Goal: Task Accomplishment & Management: Manage account settings

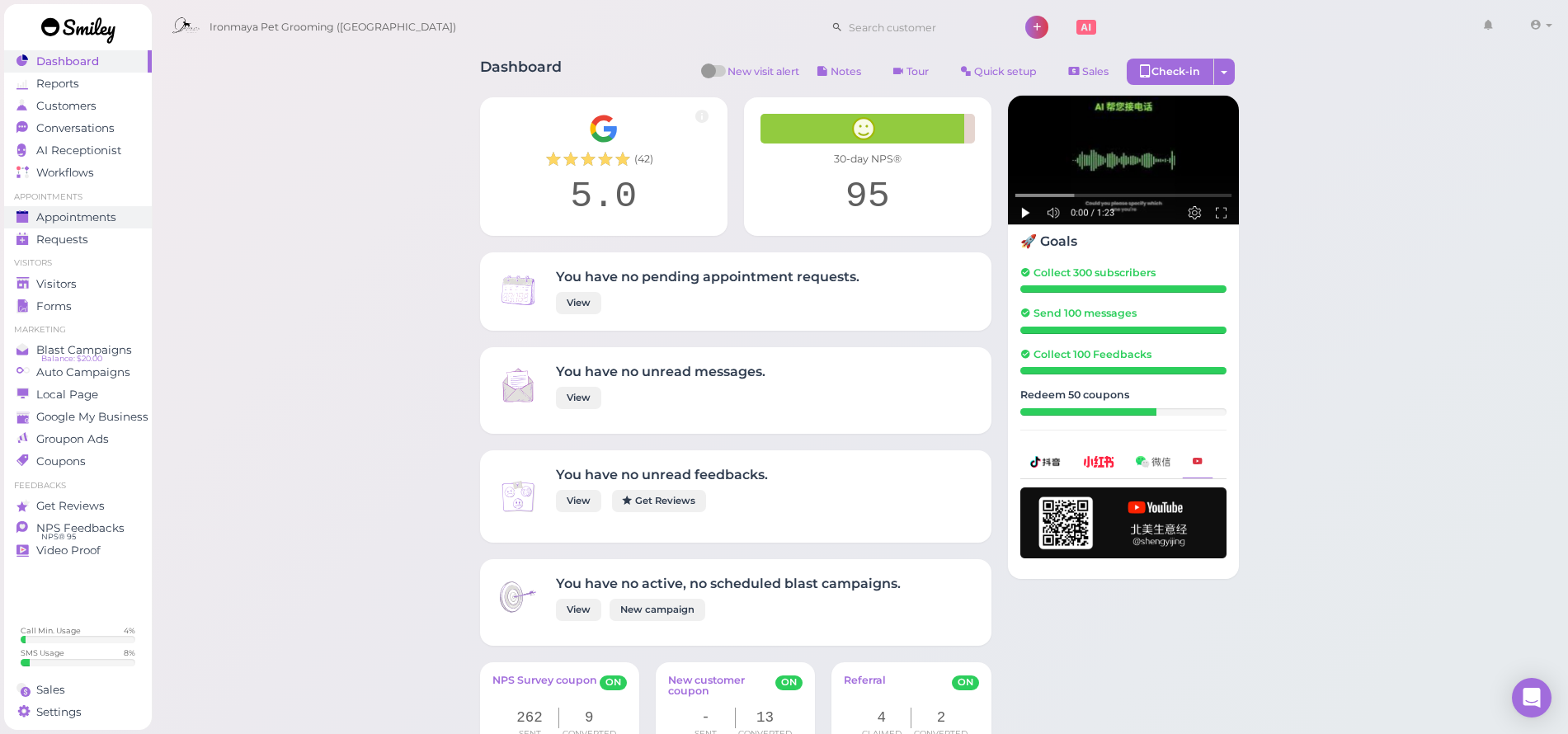
click at [107, 211] on span "Appointments" at bounding box center [76, 218] width 80 height 14
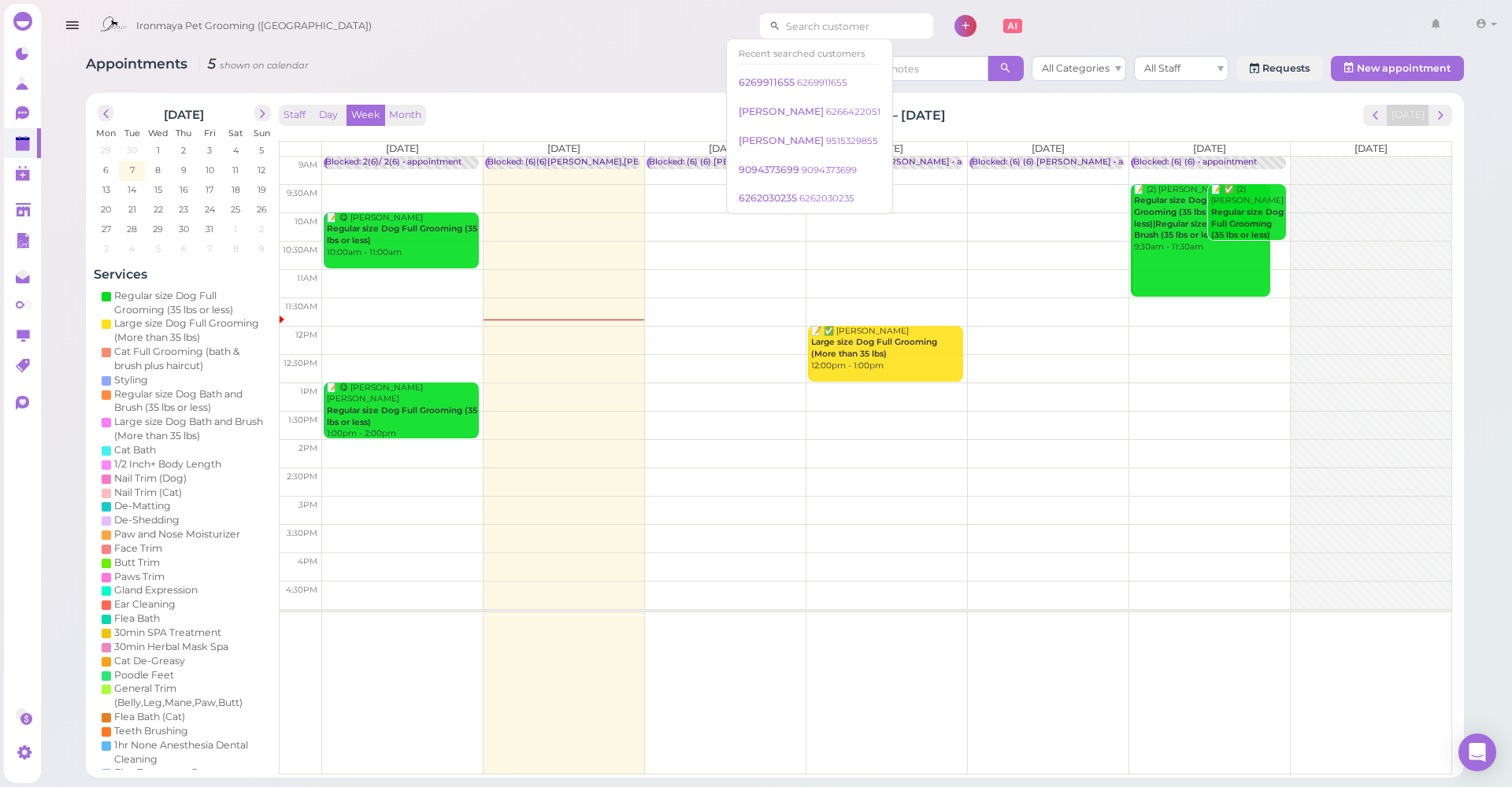
click at [818, 23] on input at bounding box center [857, 26] width 153 height 25
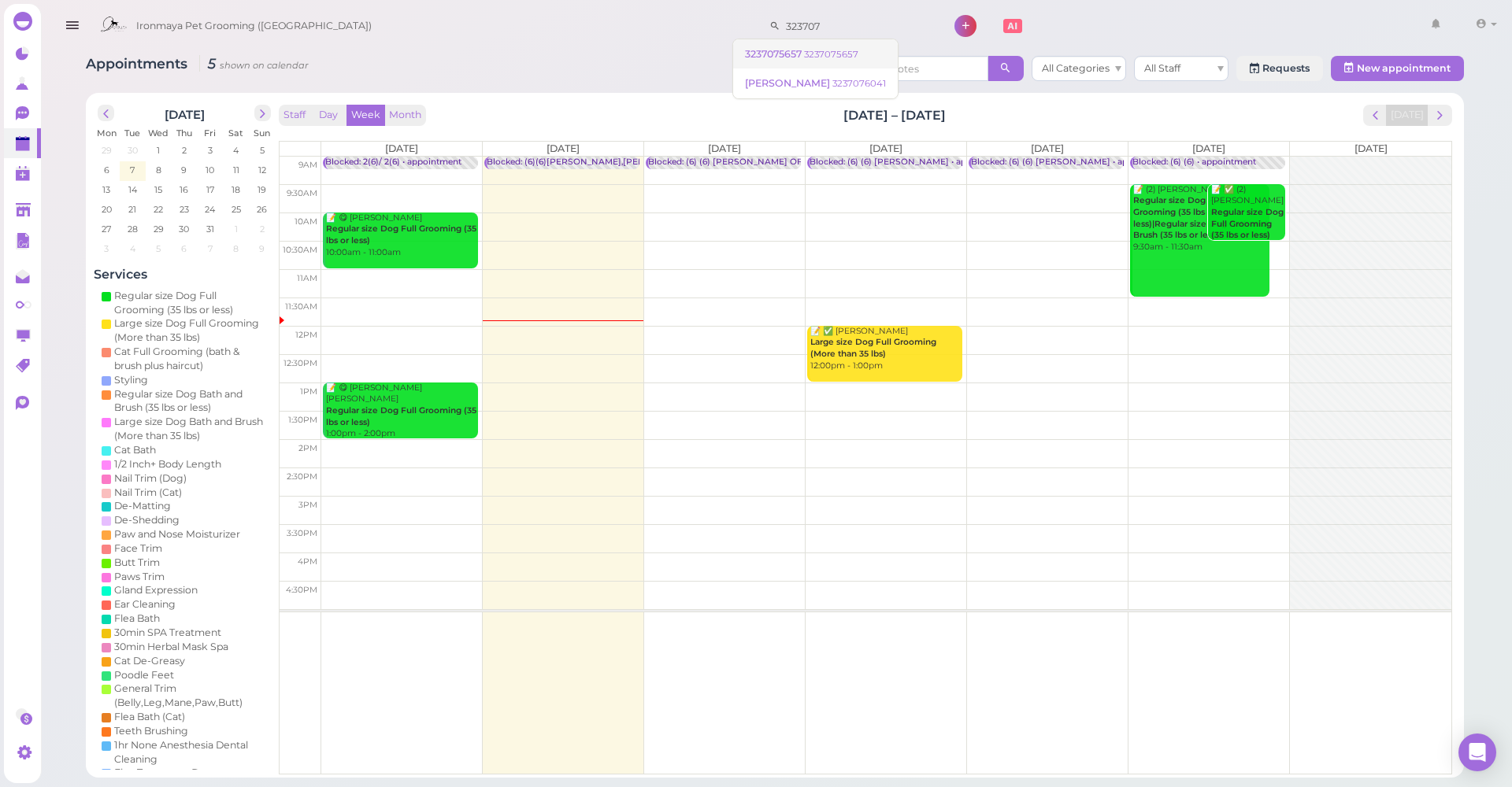
type input "323707"
click at [799, 57] on span "3237075657" at bounding box center [775, 54] width 59 height 12
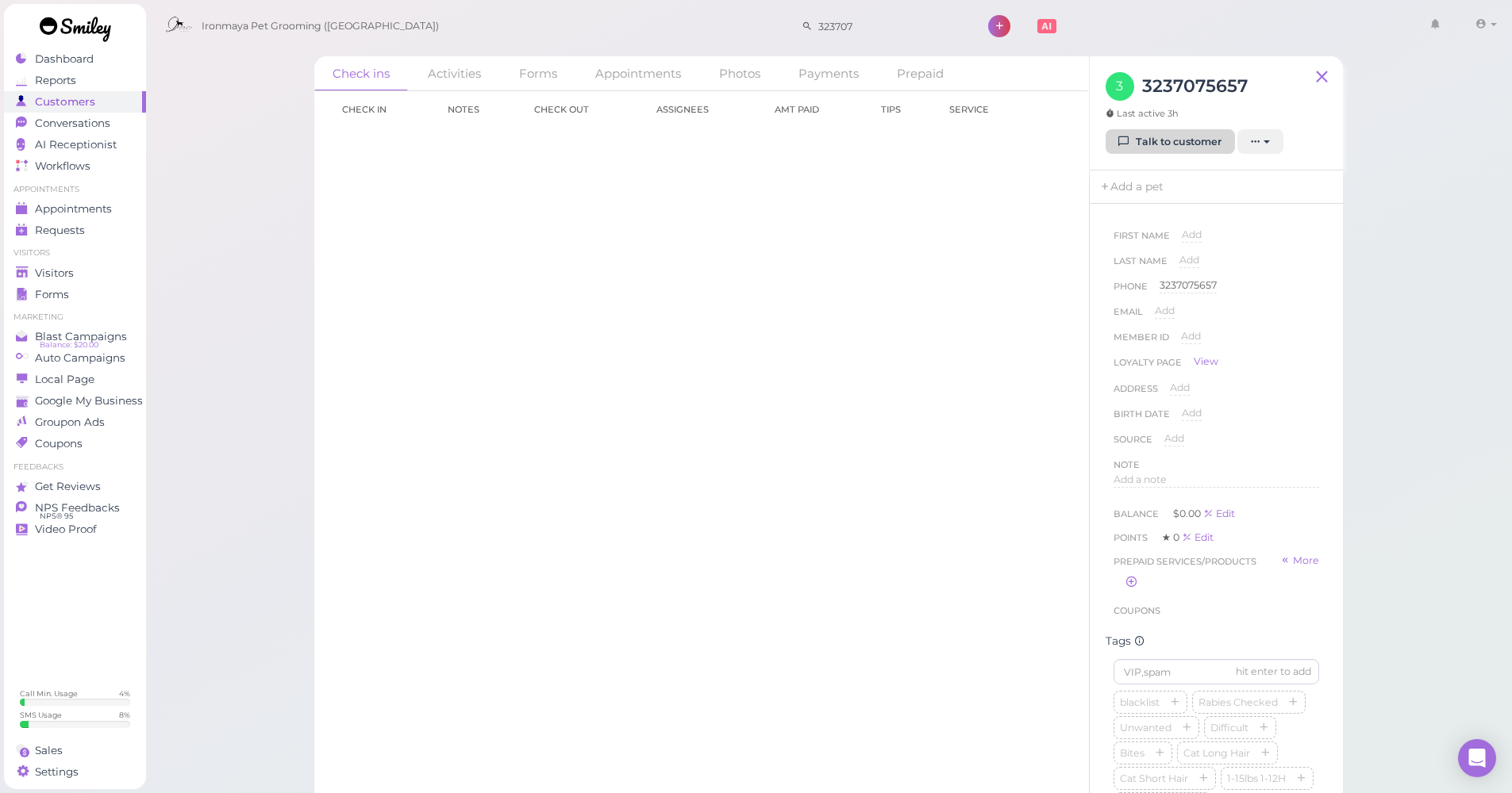
click at [1146, 141] on link "Talk to customer" at bounding box center [1171, 142] width 129 height 26
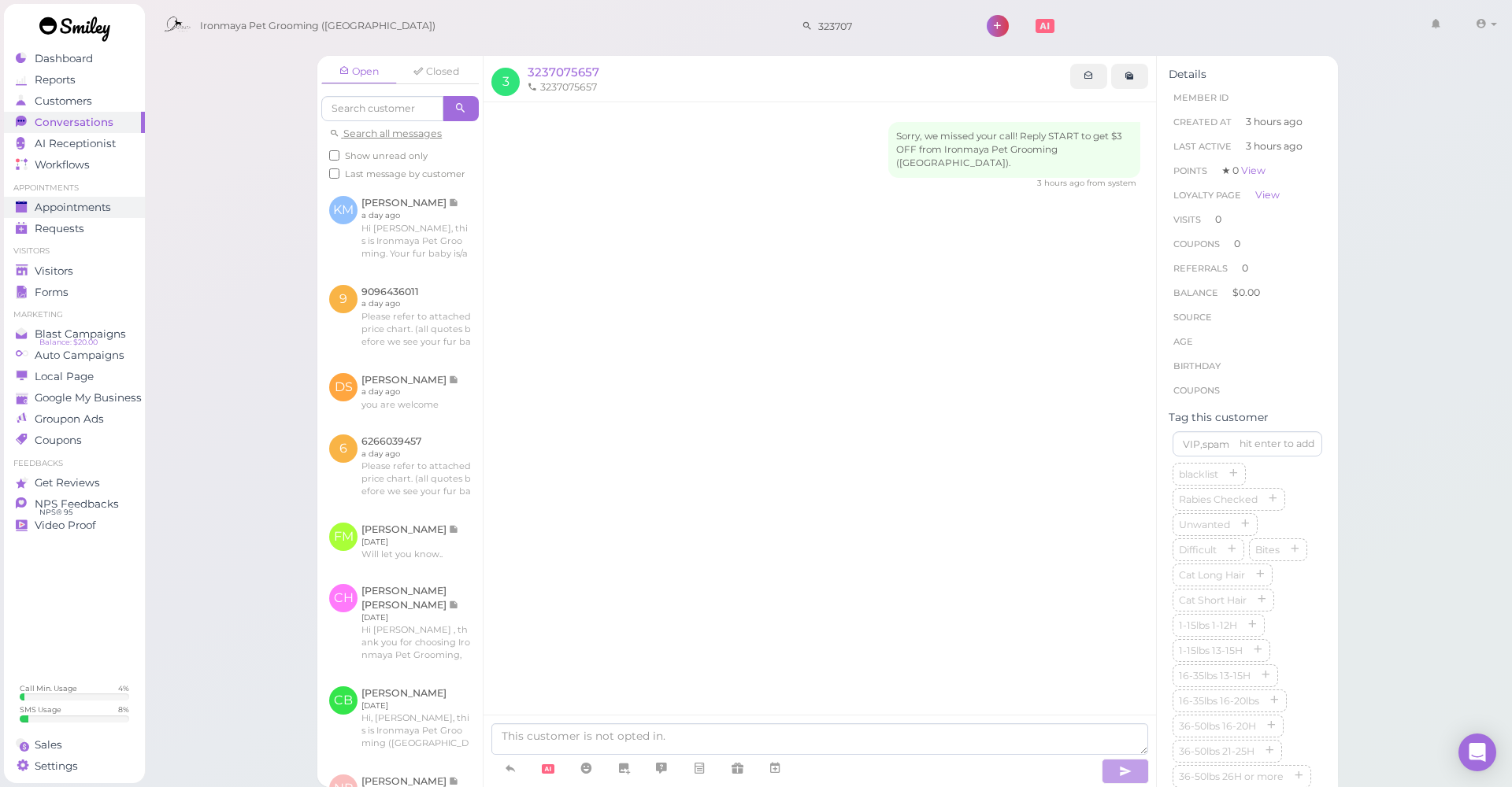
click at [79, 208] on span "Appointments" at bounding box center [73, 208] width 76 height 14
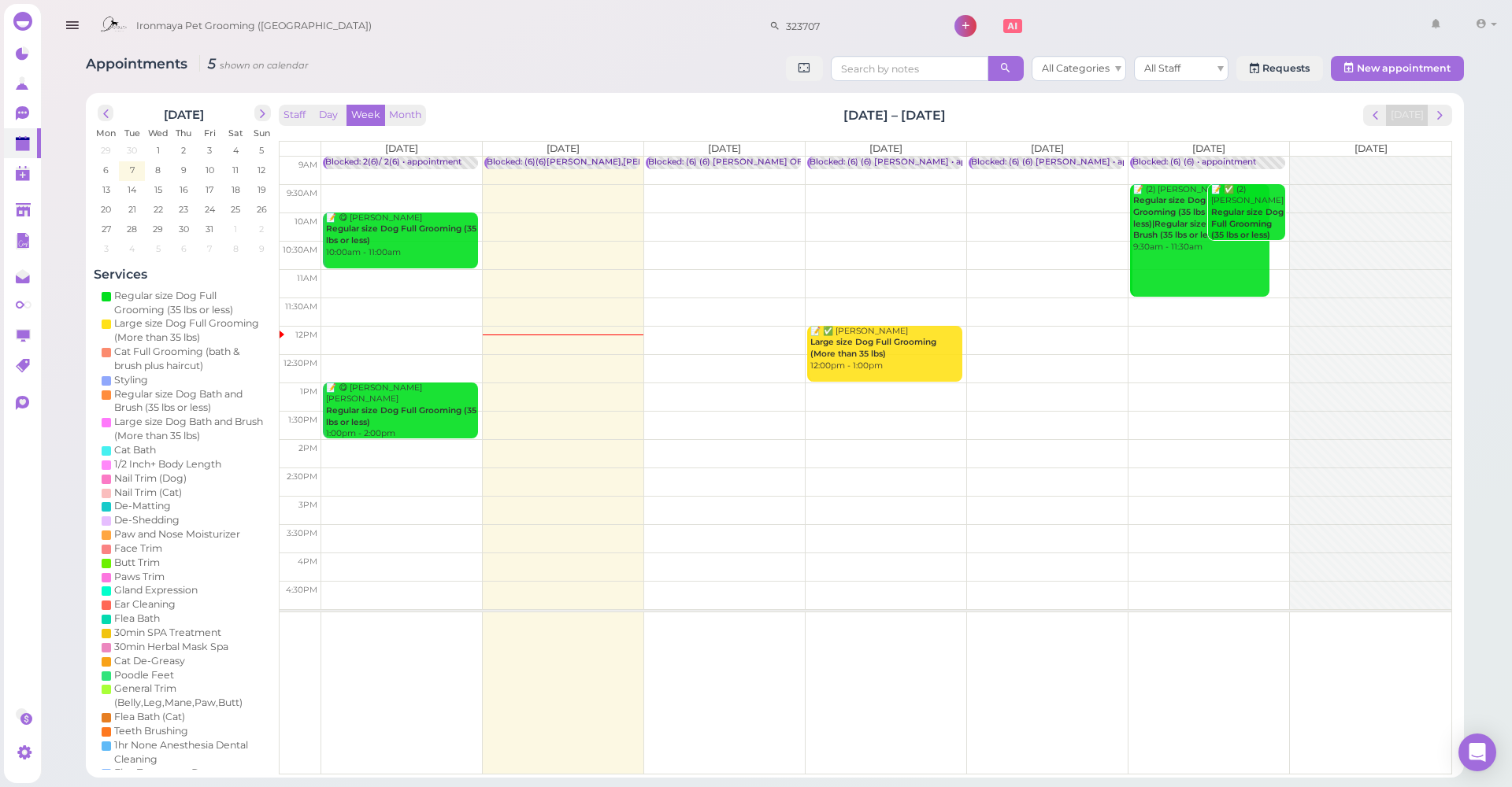
click at [753, 186] on td at bounding box center [886, 198] width 1130 height 29
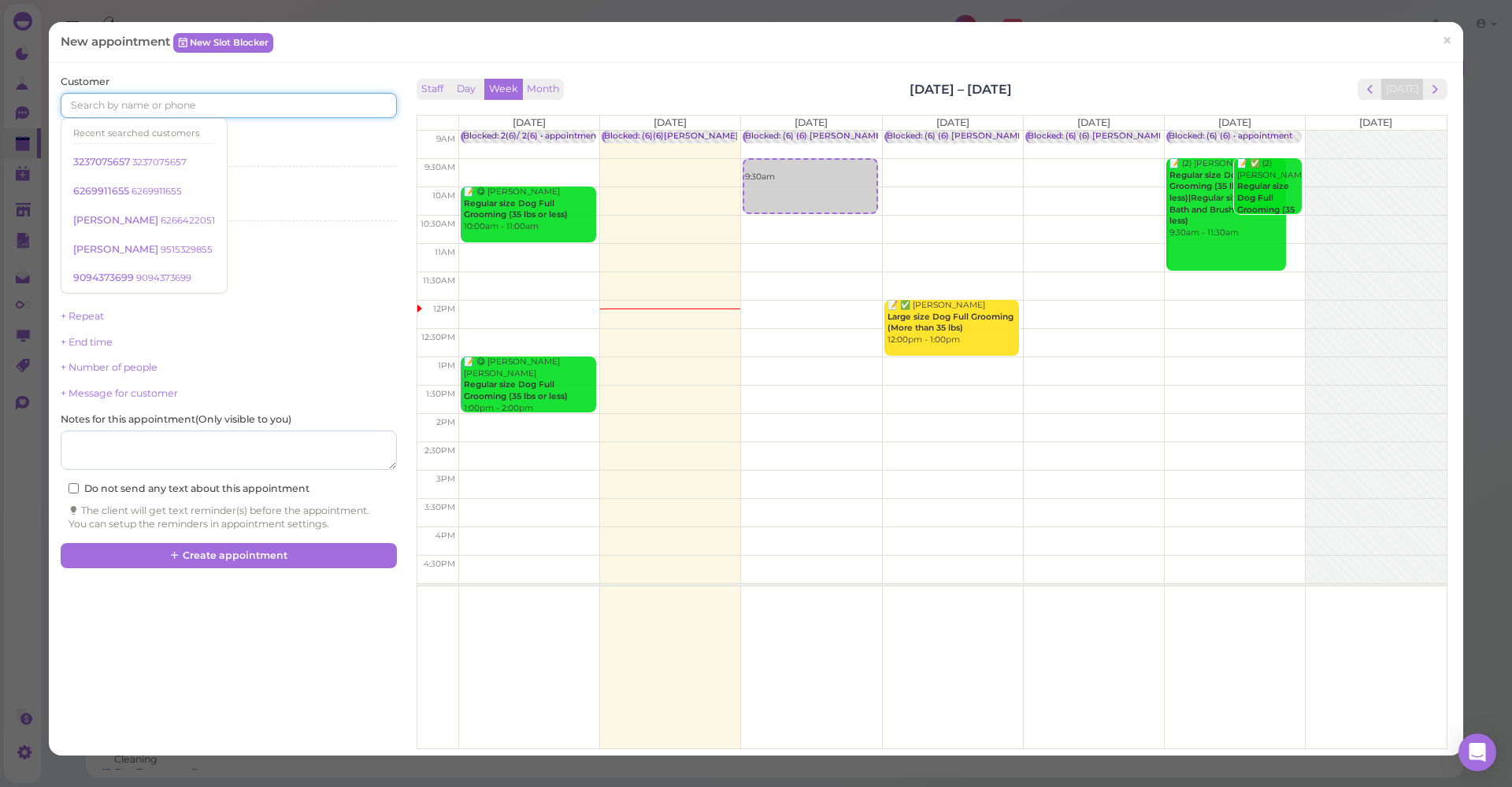
click at [144, 106] on input at bounding box center [228, 106] width 335 height 25
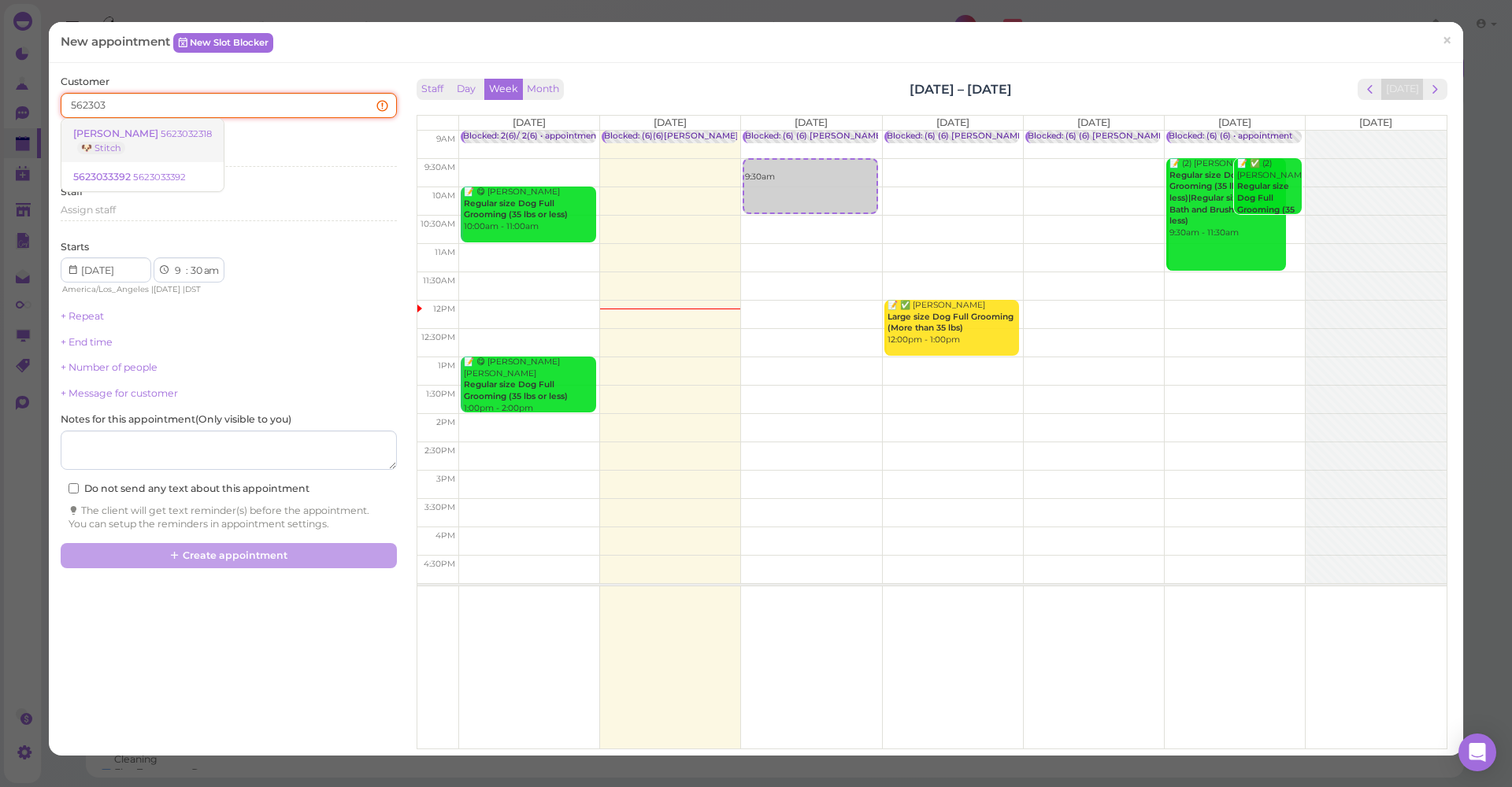
type input "562303"
click at [132, 143] on div "🐶 Stitch" at bounding box center [103, 148] width 60 height 11
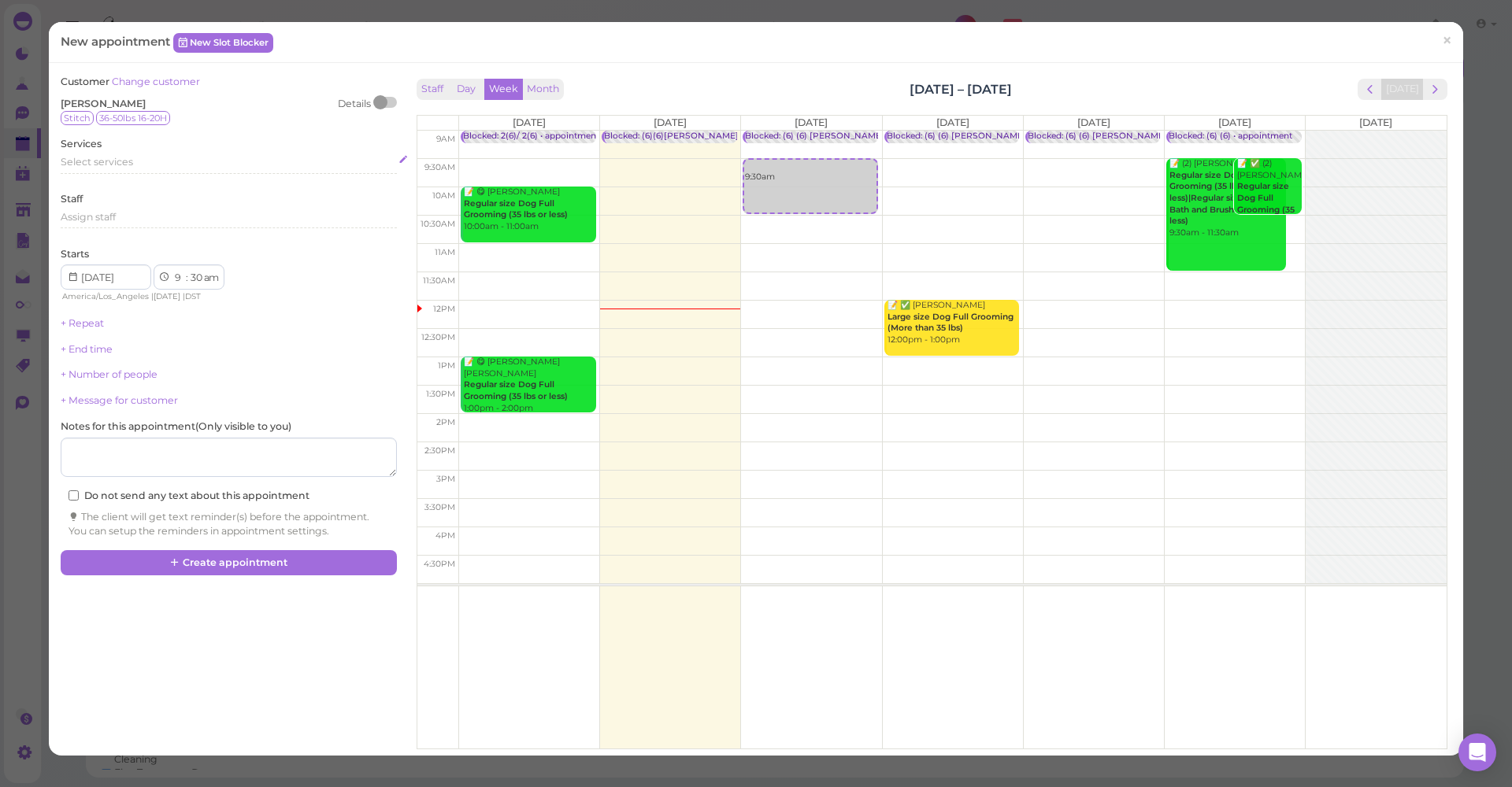
click at [122, 160] on span "Select services" at bounding box center [97, 162] width 73 height 12
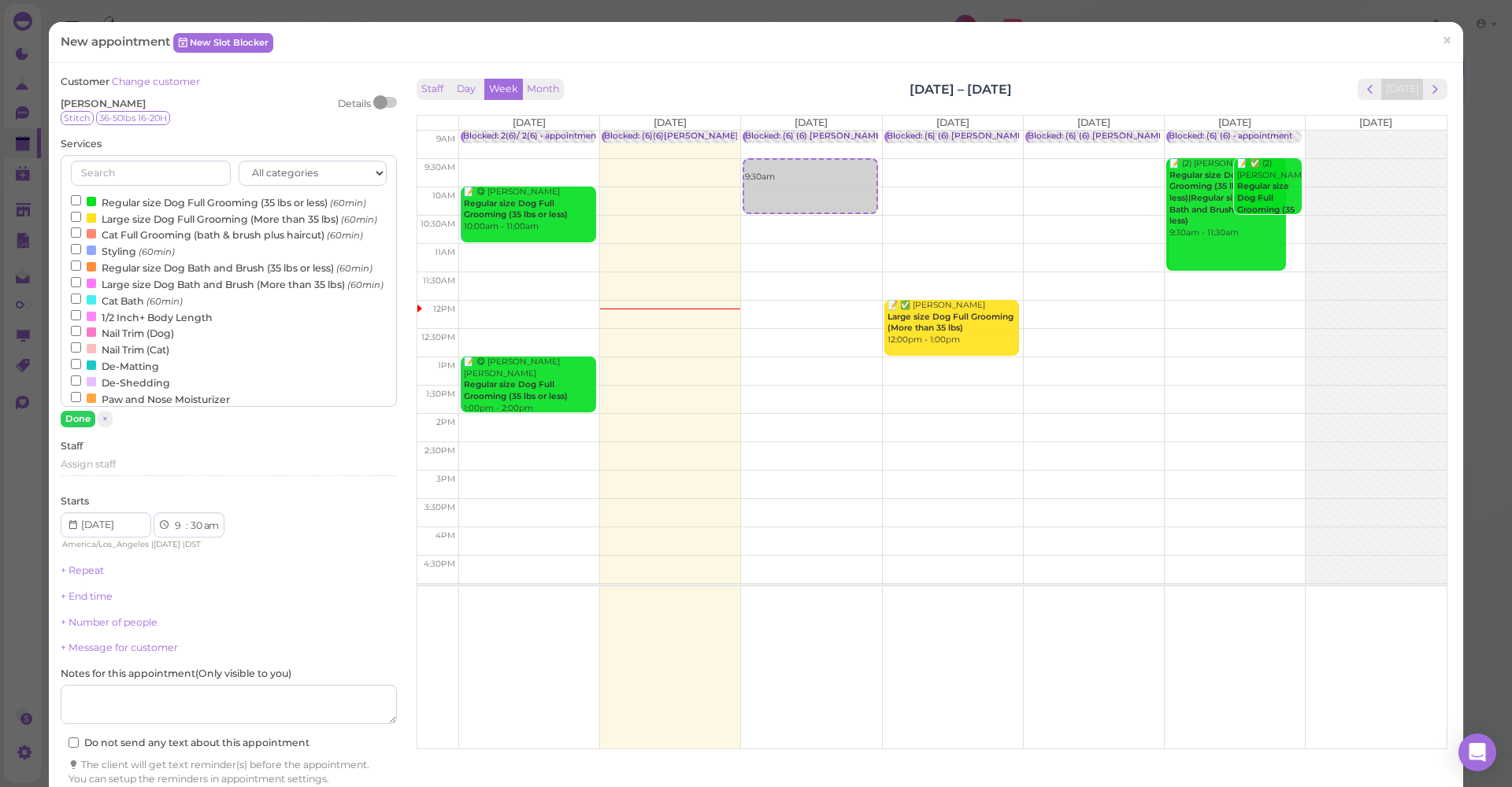
click at [134, 196] on label "Regular size Dog Full Grooming (35 lbs or less) (60min)" at bounding box center [219, 202] width 296 height 17
click at [81, 196] on input "Regular size Dog Full Grooming (35 lbs or less) (60min)" at bounding box center [76, 200] width 10 height 10
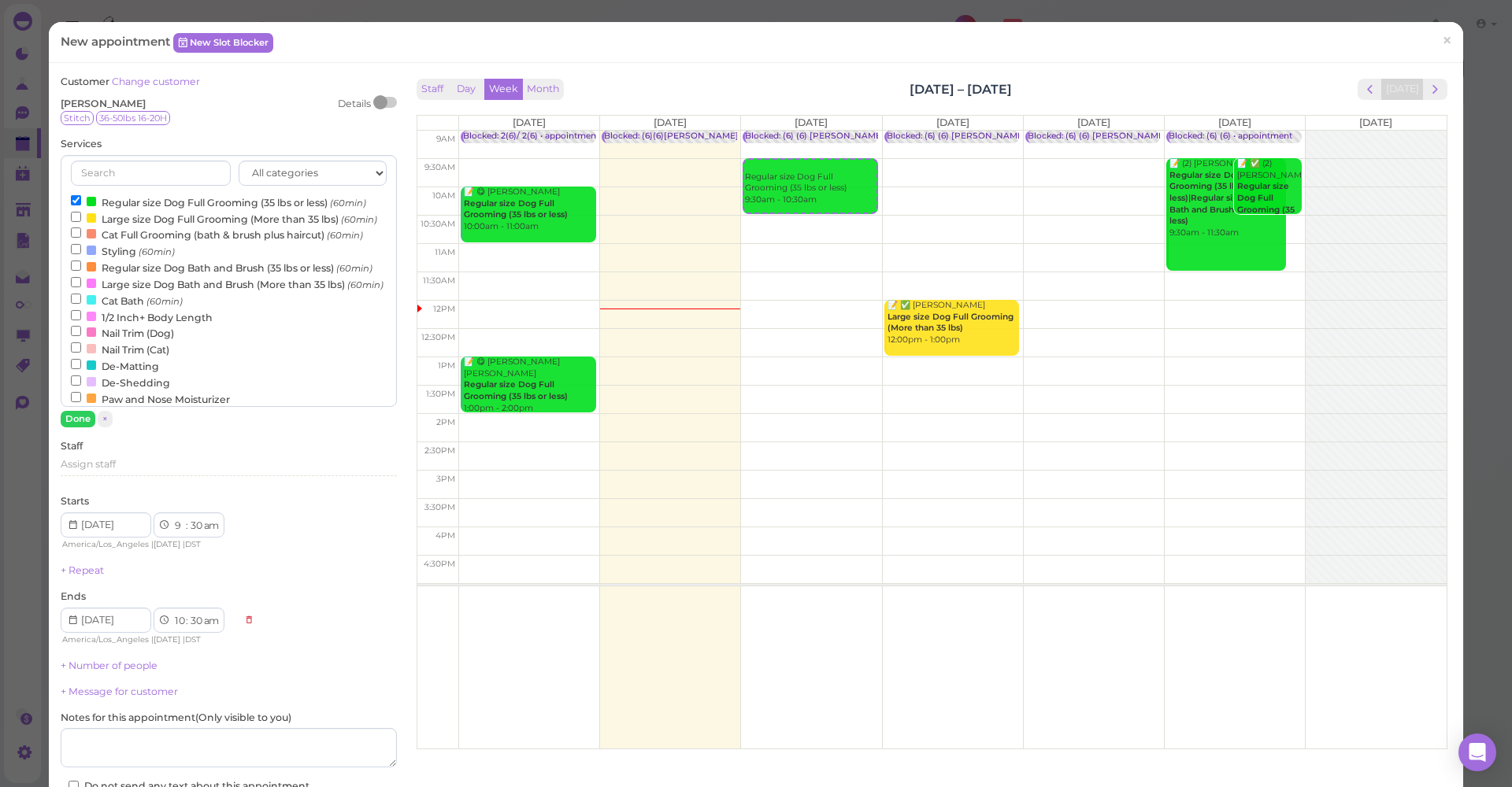
click at [133, 198] on label "Regular size Dog Full Grooming (35 lbs or less) (60min)" at bounding box center [219, 202] width 296 height 17
click at [81, 198] on input "Regular size Dog Full Grooming (35 lbs or less) (60min)" at bounding box center [76, 200] width 10 height 10
click at [138, 275] on label "Regular size Dog Bath and Brush (35 lbs or less) (60min)" at bounding box center [221, 268] width 302 height 17
click at [81, 271] on input "Regular size Dog Bath and Brush (35 lbs or less) (60min)" at bounding box center [76, 266] width 10 height 10
click at [79, 414] on button "Done" at bounding box center [78, 420] width 35 height 17
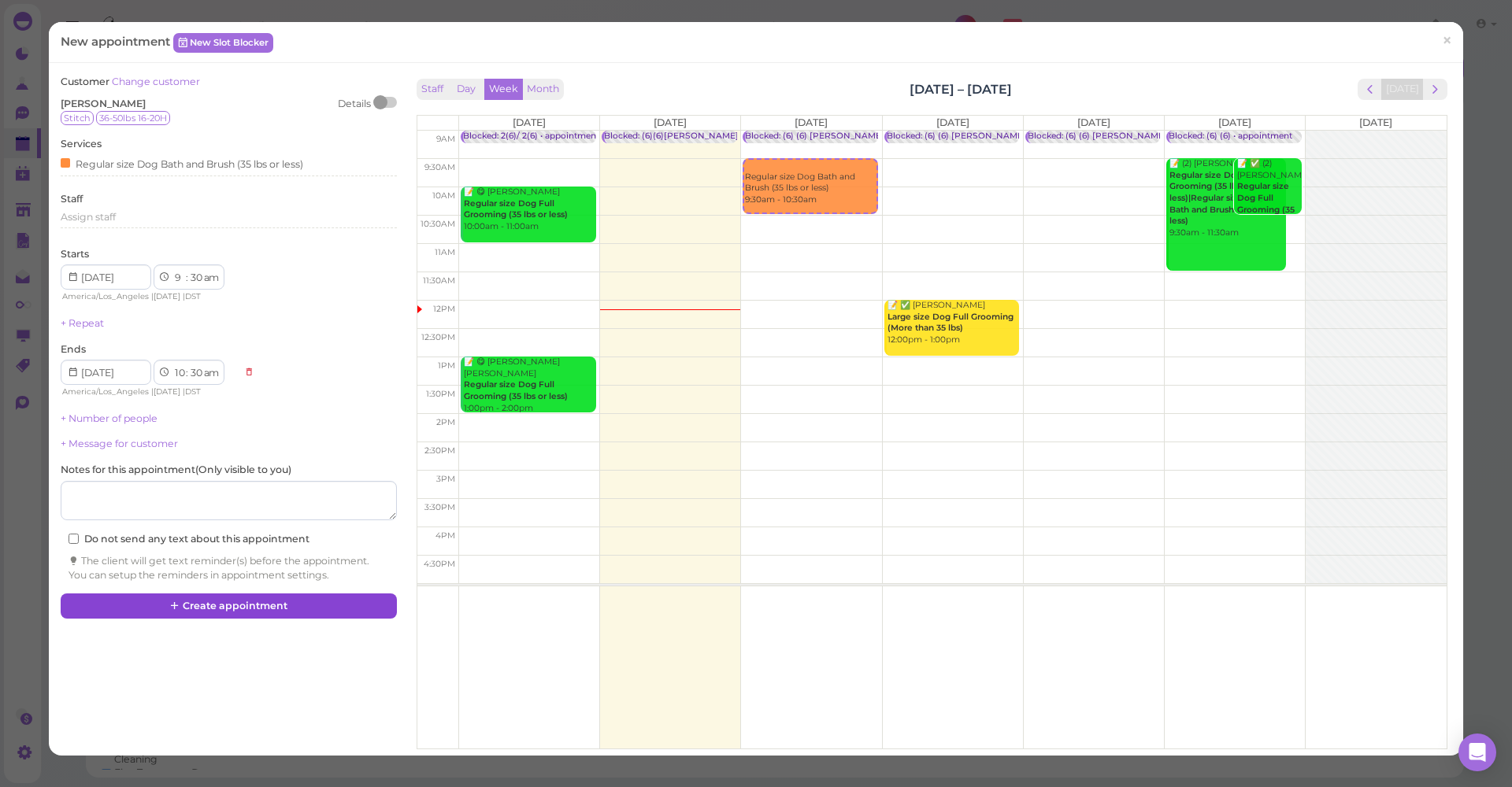
click at [262, 598] on button "Create appointment" at bounding box center [228, 606] width 335 height 25
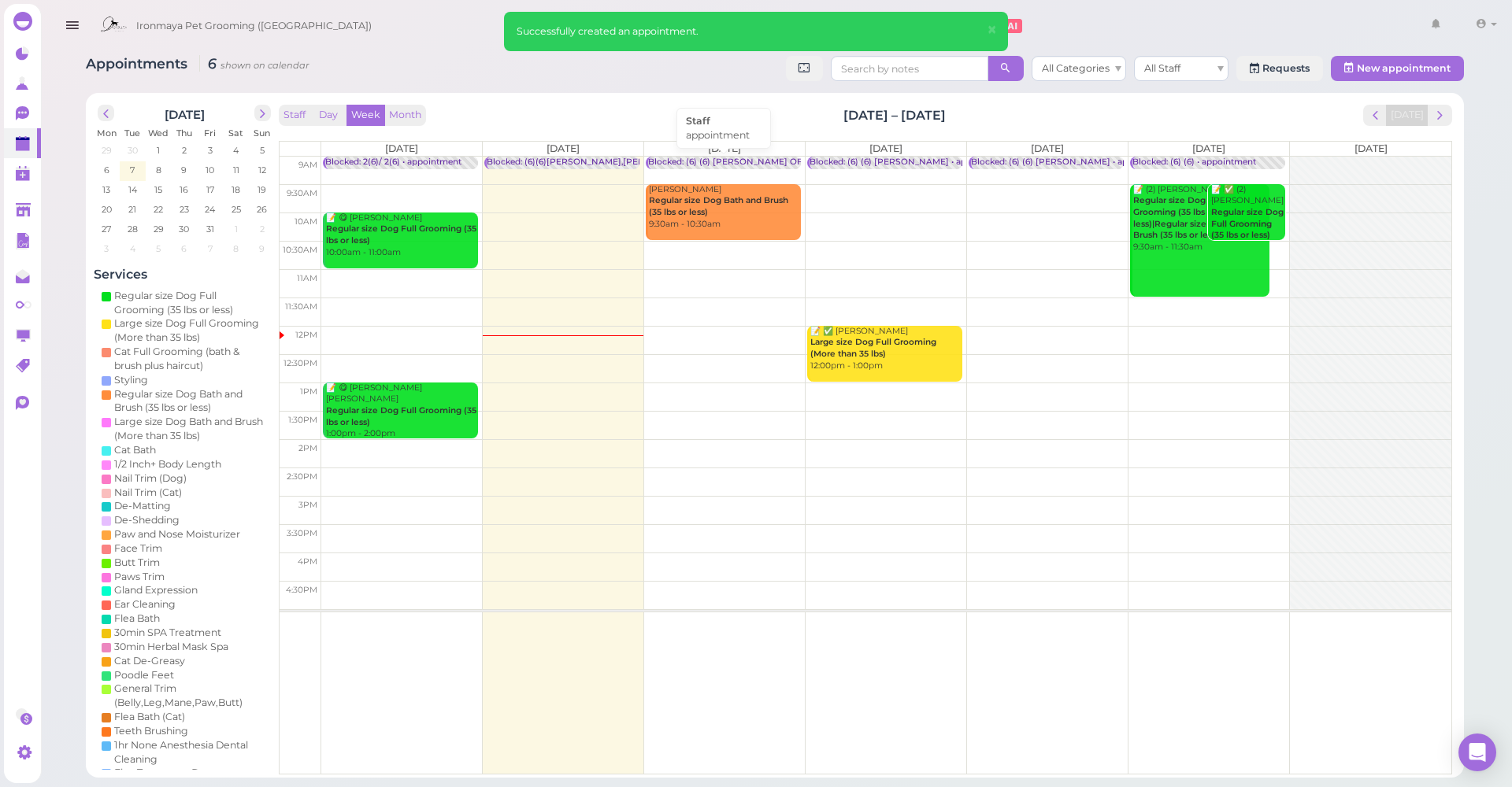
click at [738, 157] on div "Blocked: (6) (6) [PERSON_NAME] OFF • appointment" at bounding box center [759, 163] width 221 height 12
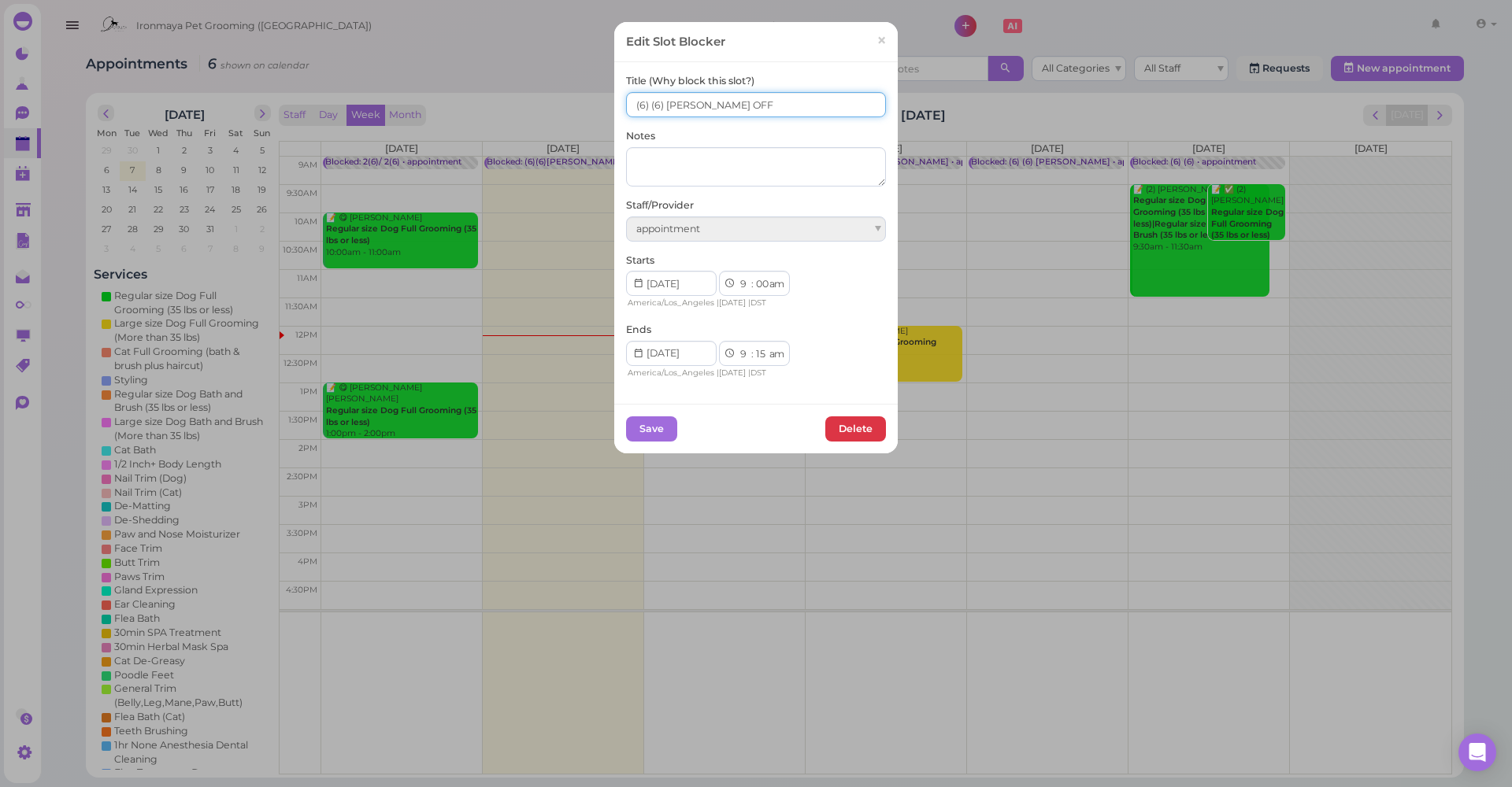
click at [646, 106] on input "(6) (6) [PERSON_NAME] OFF" at bounding box center [756, 105] width 260 height 25
click at [626, 104] on input "(6) 1(6) [PERSON_NAME] OFF" at bounding box center [756, 105] width 260 height 25
type input "1(6) 1(6) [PERSON_NAME] OFF"
click at [663, 416] on button "Save" at bounding box center [651, 429] width 52 height 25
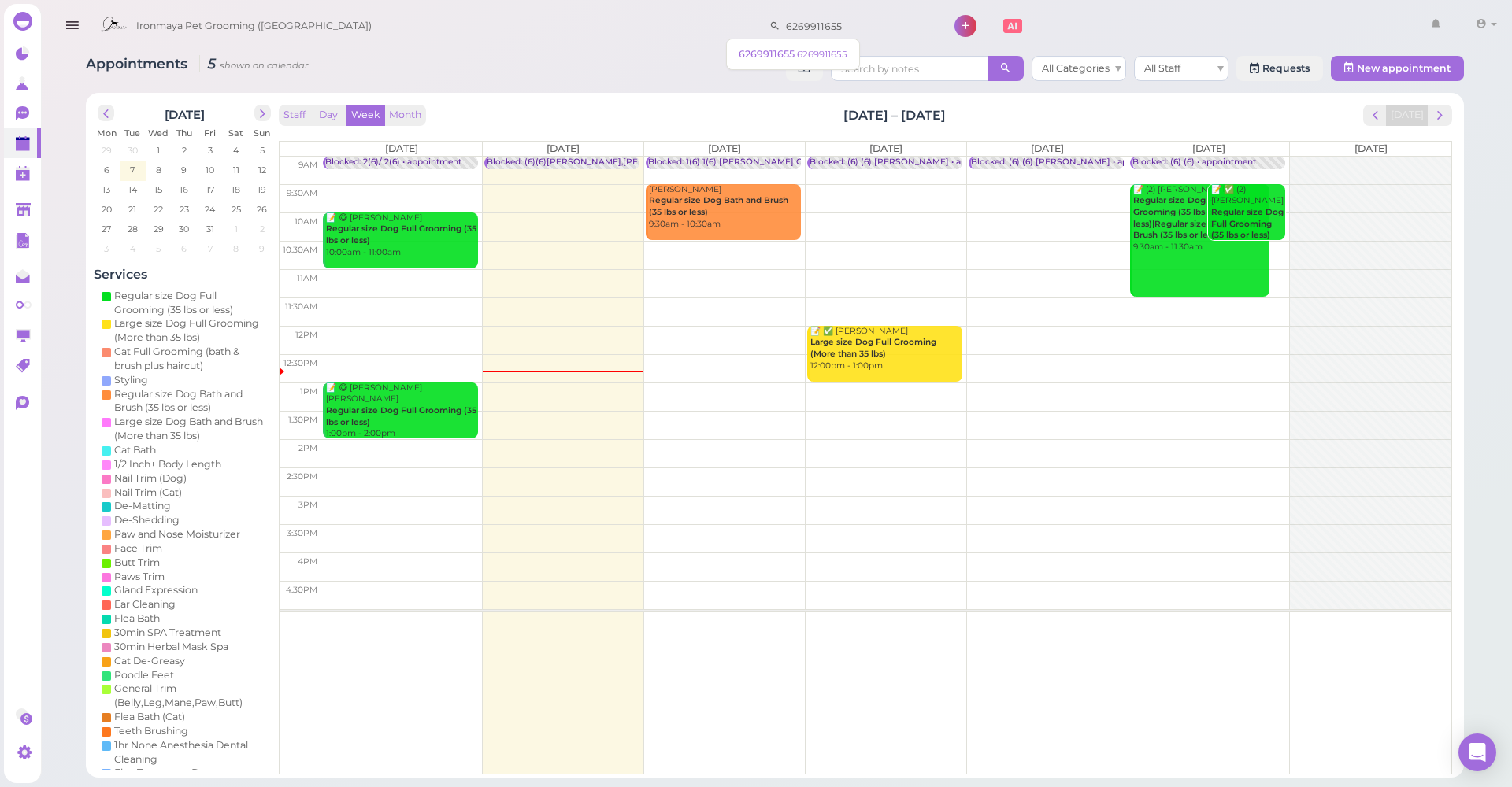
click at [813, 28] on input "6269911655" at bounding box center [857, 26] width 153 height 25
type input "6263795977"
click at [804, 42] on link "6263795977 6263795977" at bounding box center [802, 54] width 139 height 30
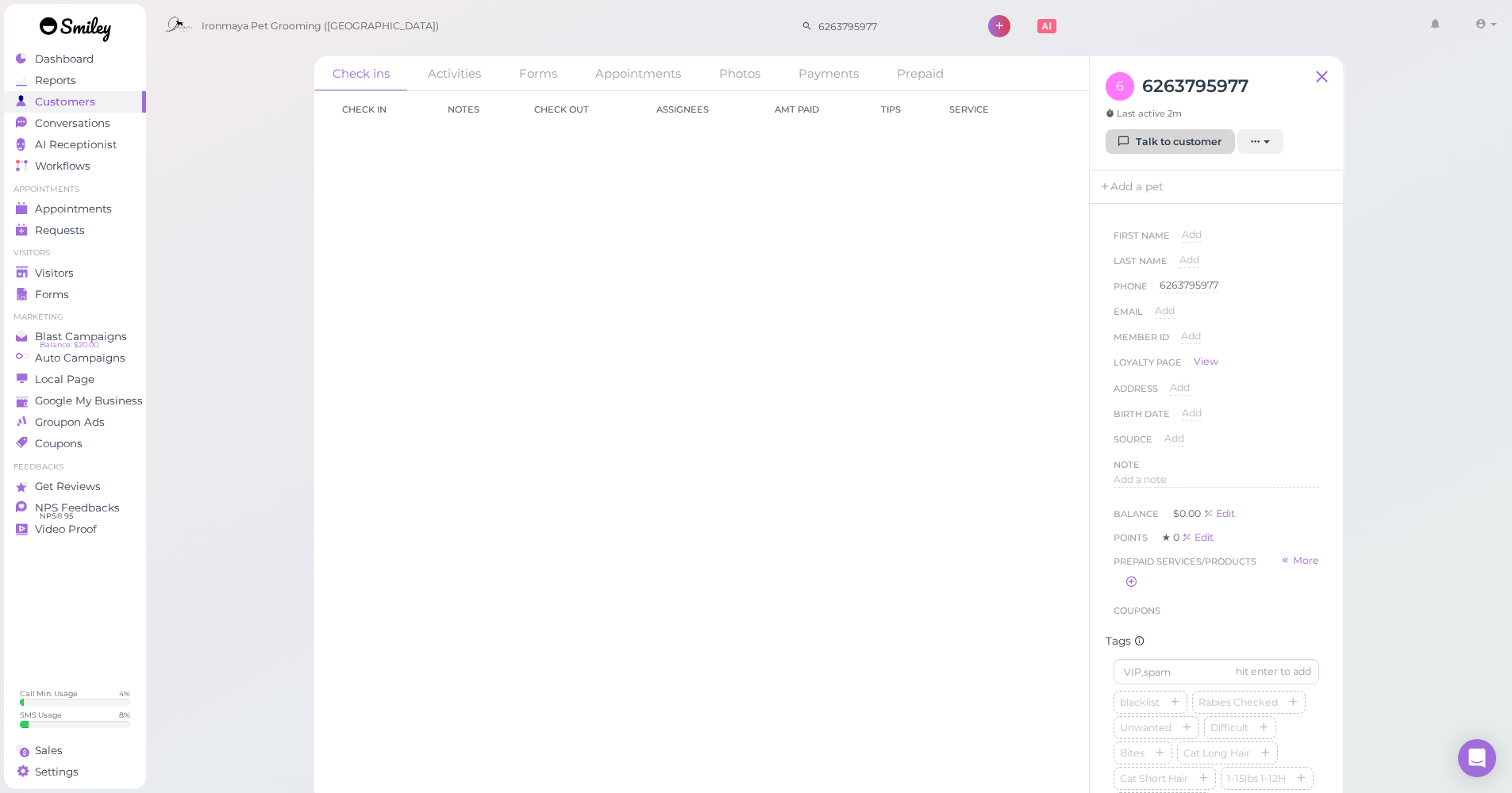
click at [1230, 133] on link "Talk to customer" at bounding box center [1171, 142] width 129 height 26
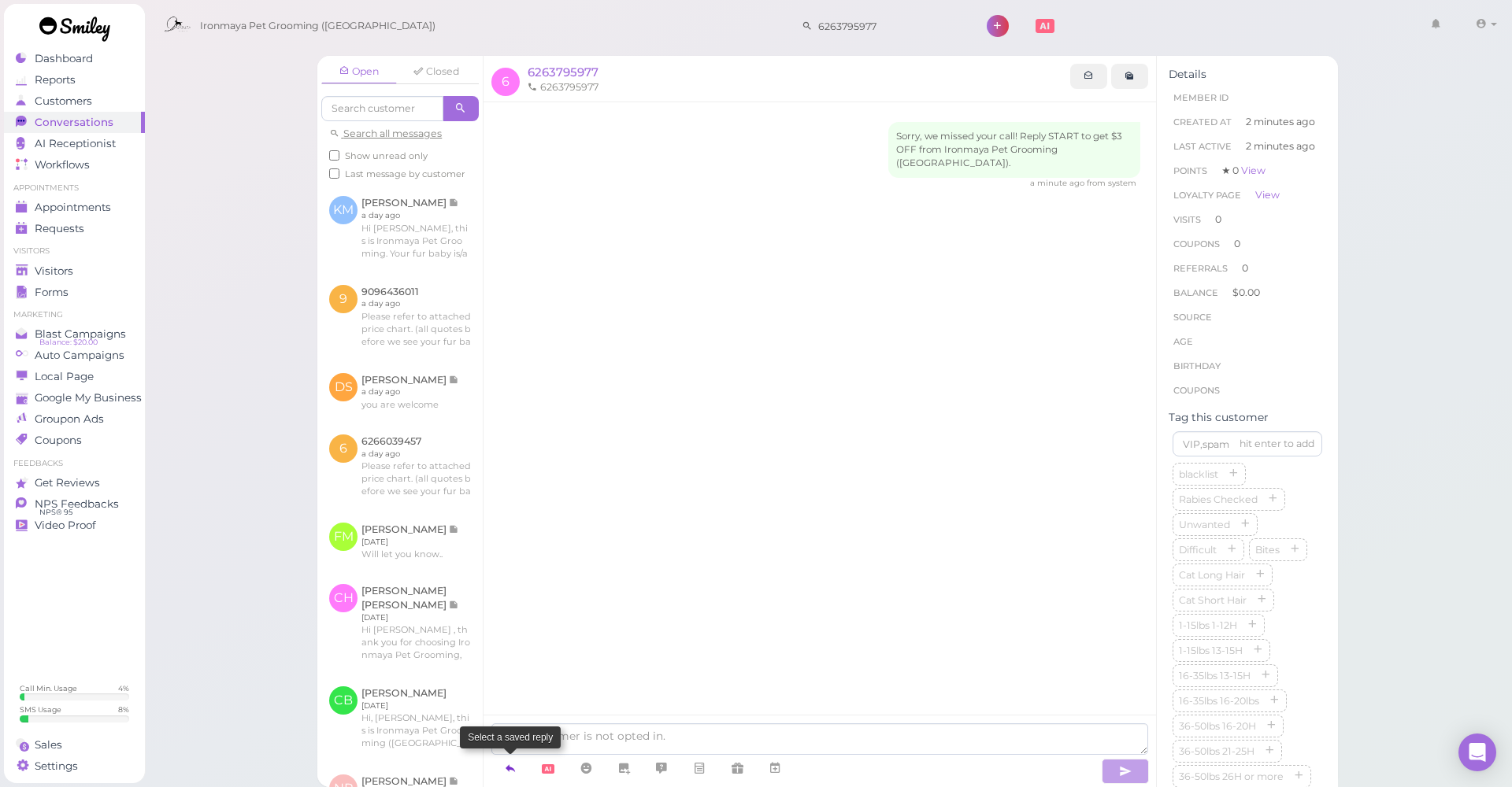
click at [504, 767] on icon at bounding box center [510, 768] width 13 height 16
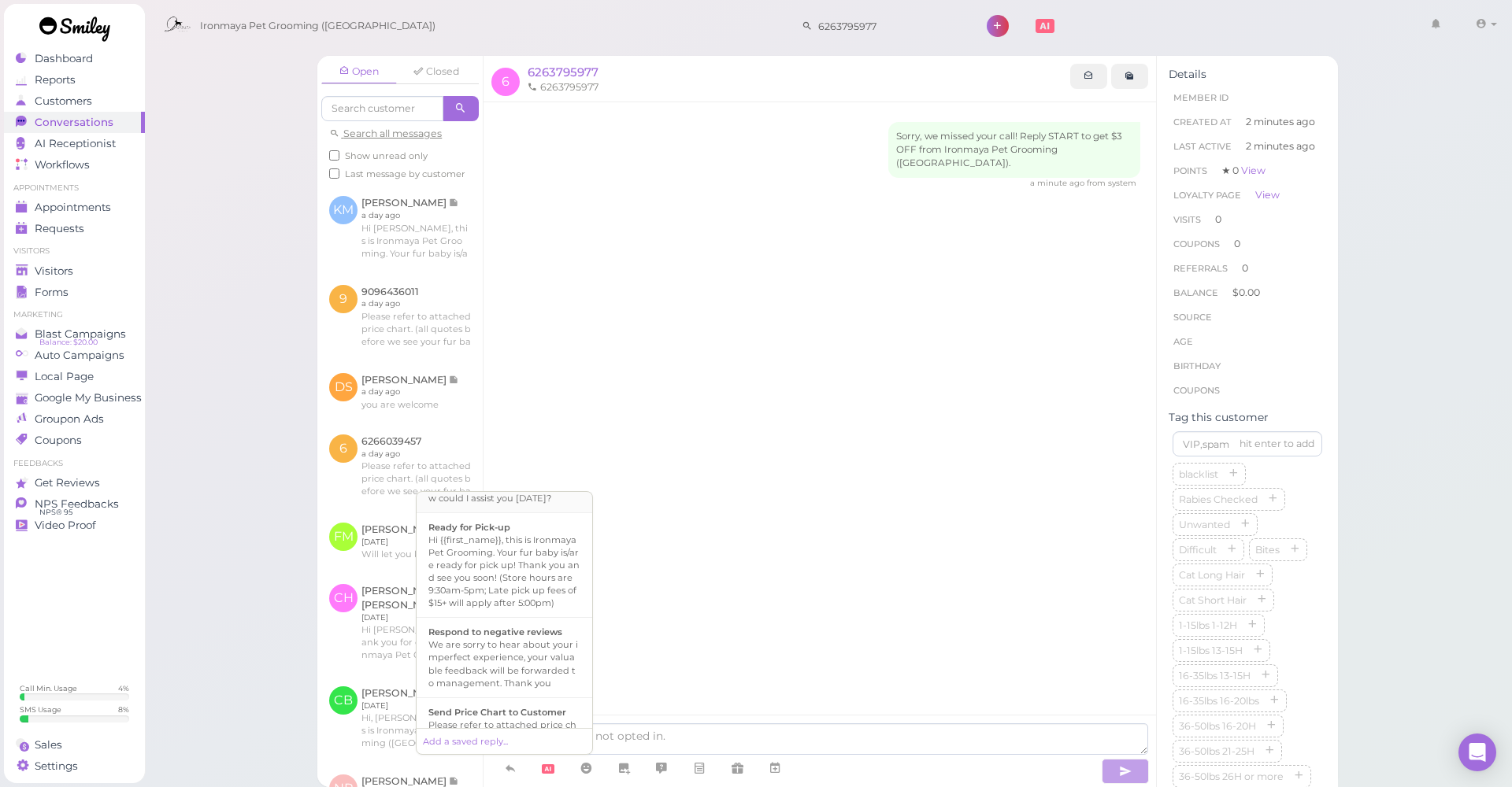
scroll to position [377, 0]
click at [509, 586] on div "Hello, this is Ironmaya Pet Grooming. We sincerely apologize that we have misse…" at bounding box center [504, 561] width 152 height 51
type textarea "Hello, this is Ironmaya Pet Grooming. We sincerely apologize that we have misse…"
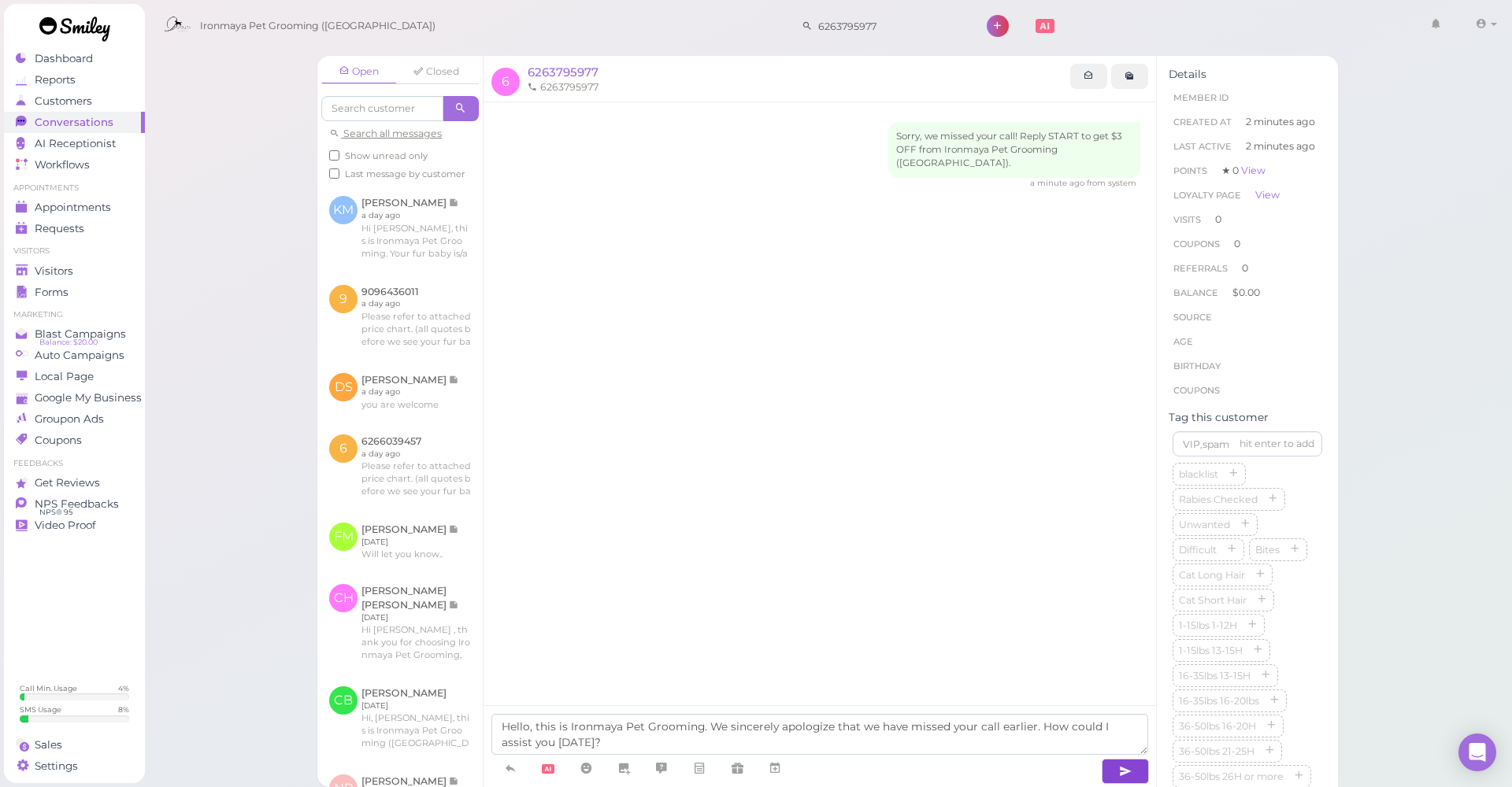
click at [1141, 768] on button "button" at bounding box center [1126, 772] width 47 height 25
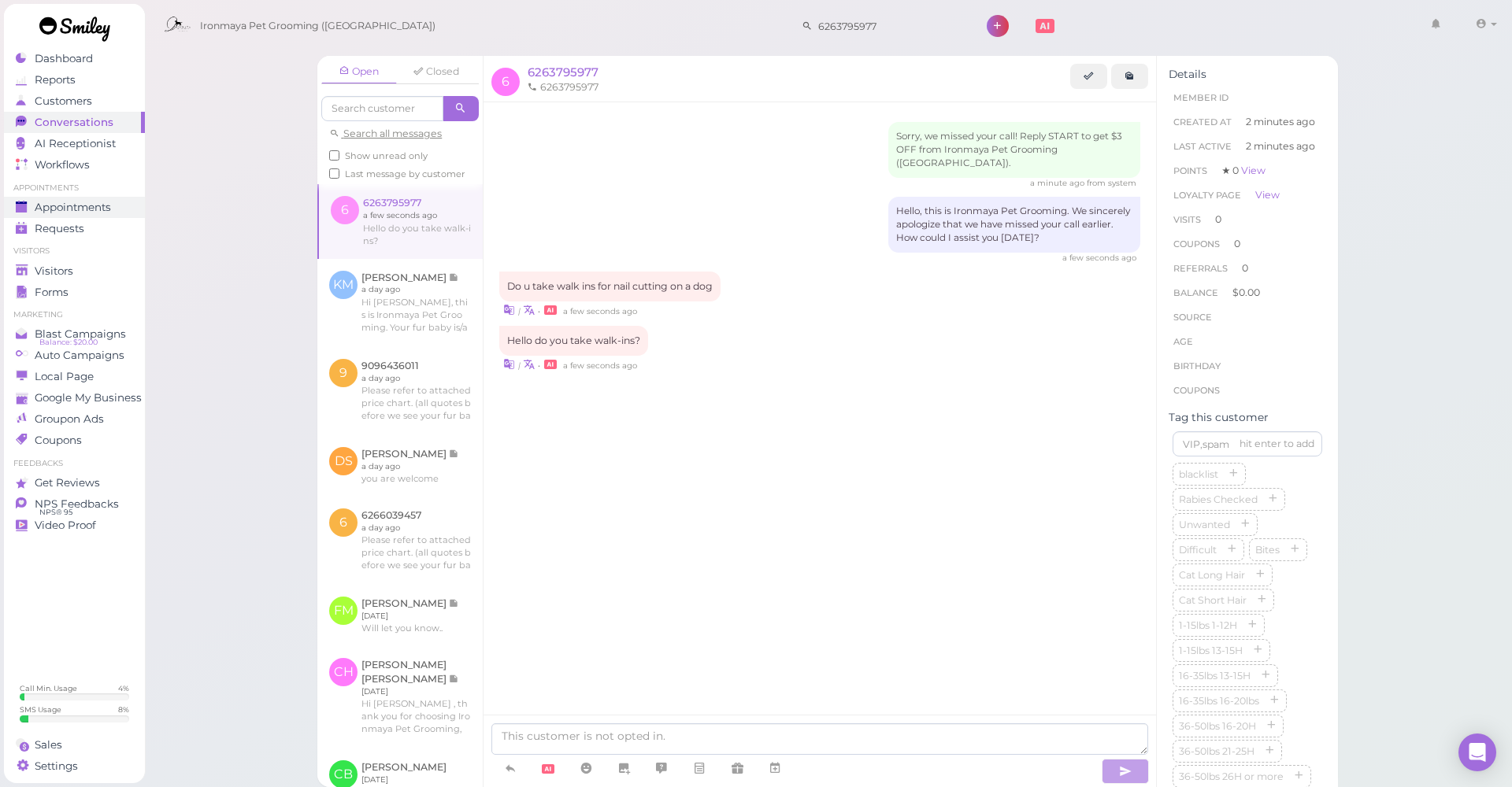
click at [64, 206] on span "Appointments" at bounding box center [73, 208] width 76 height 14
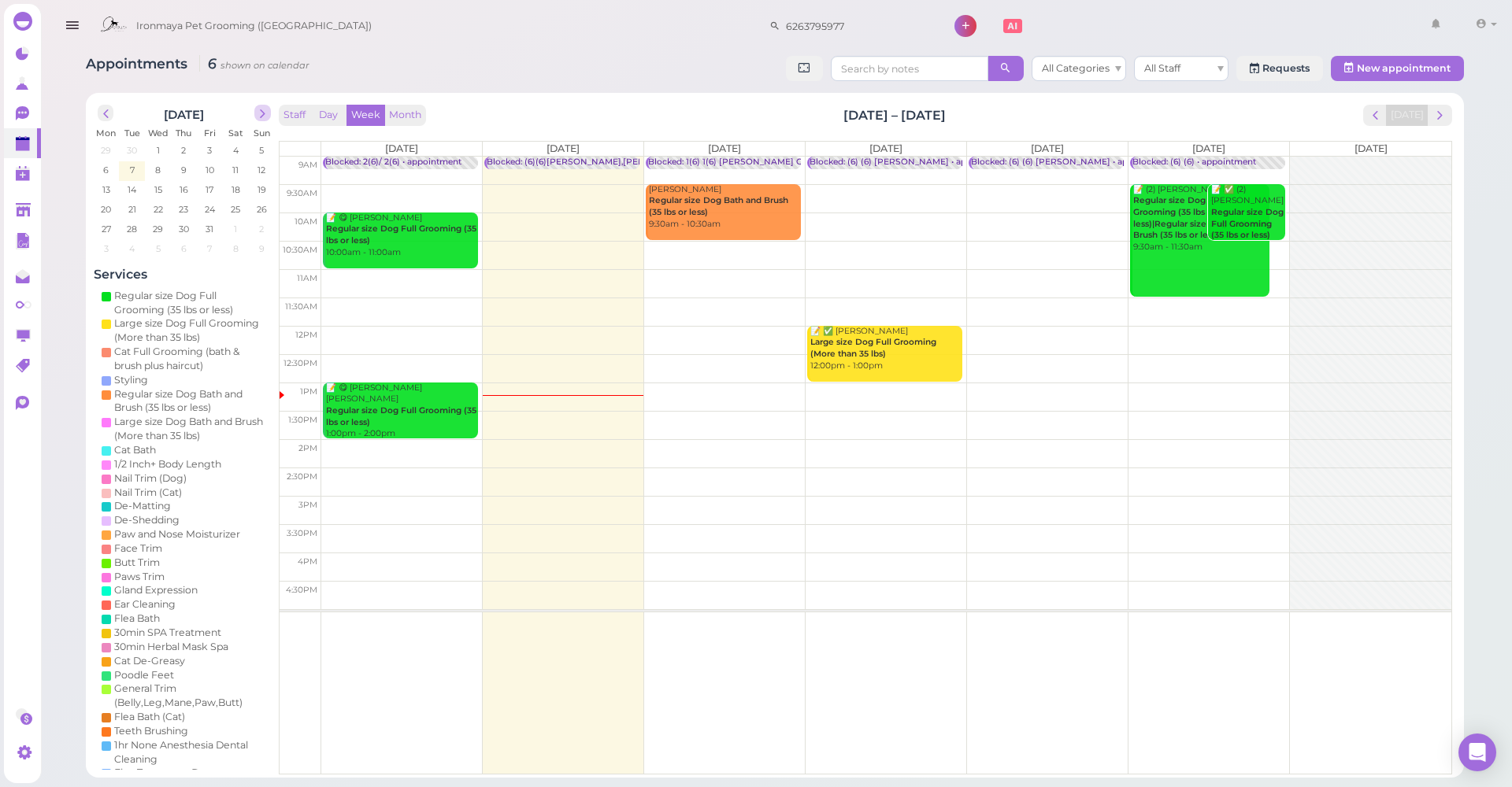
click at [261, 109] on span "next" at bounding box center [263, 114] width 15 height 15
click at [23, 206] on icon at bounding box center [24, 210] width 15 height 12
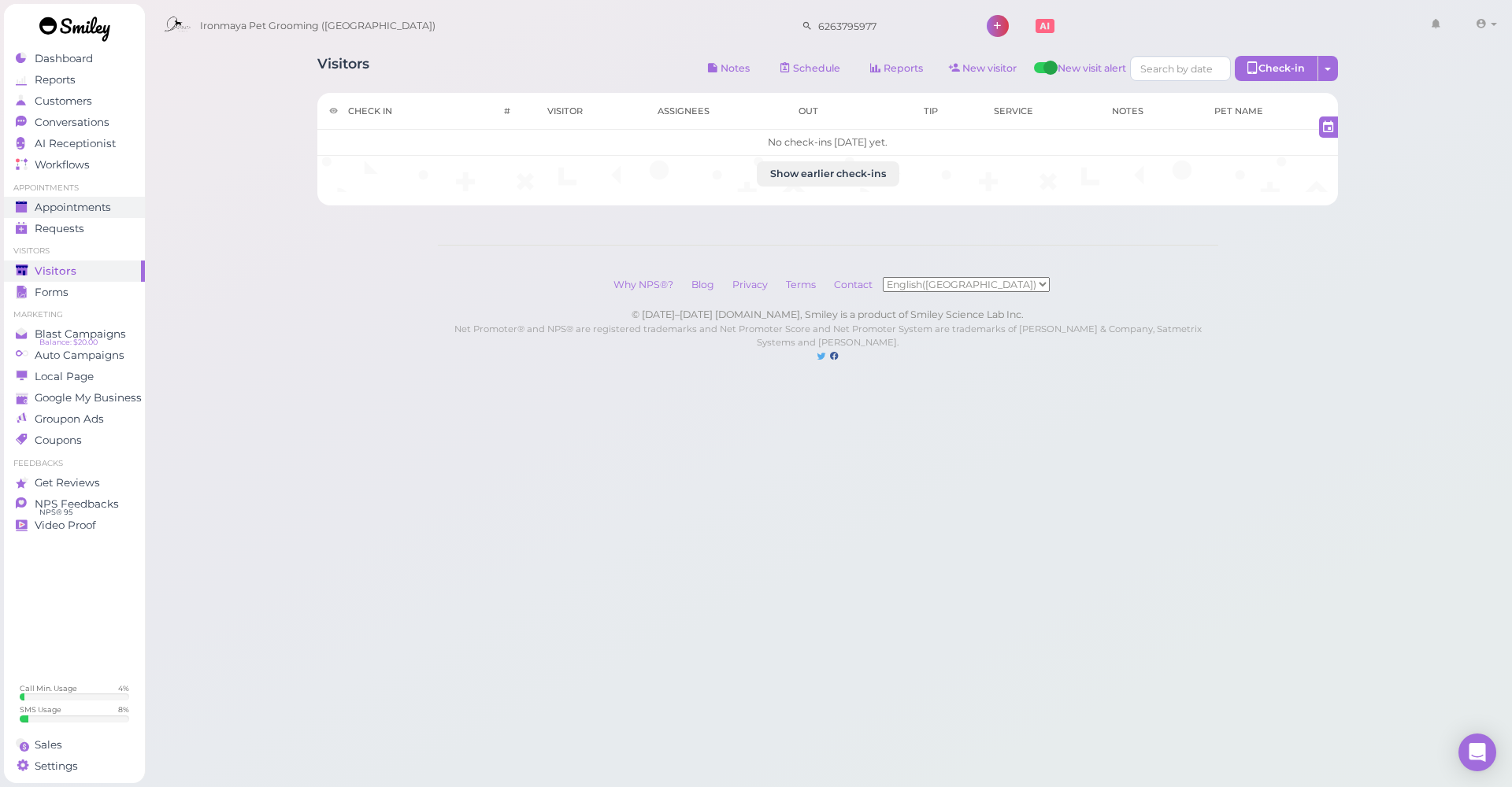
click at [30, 204] on div "Appointments" at bounding box center [73, 208] width 113 height 14
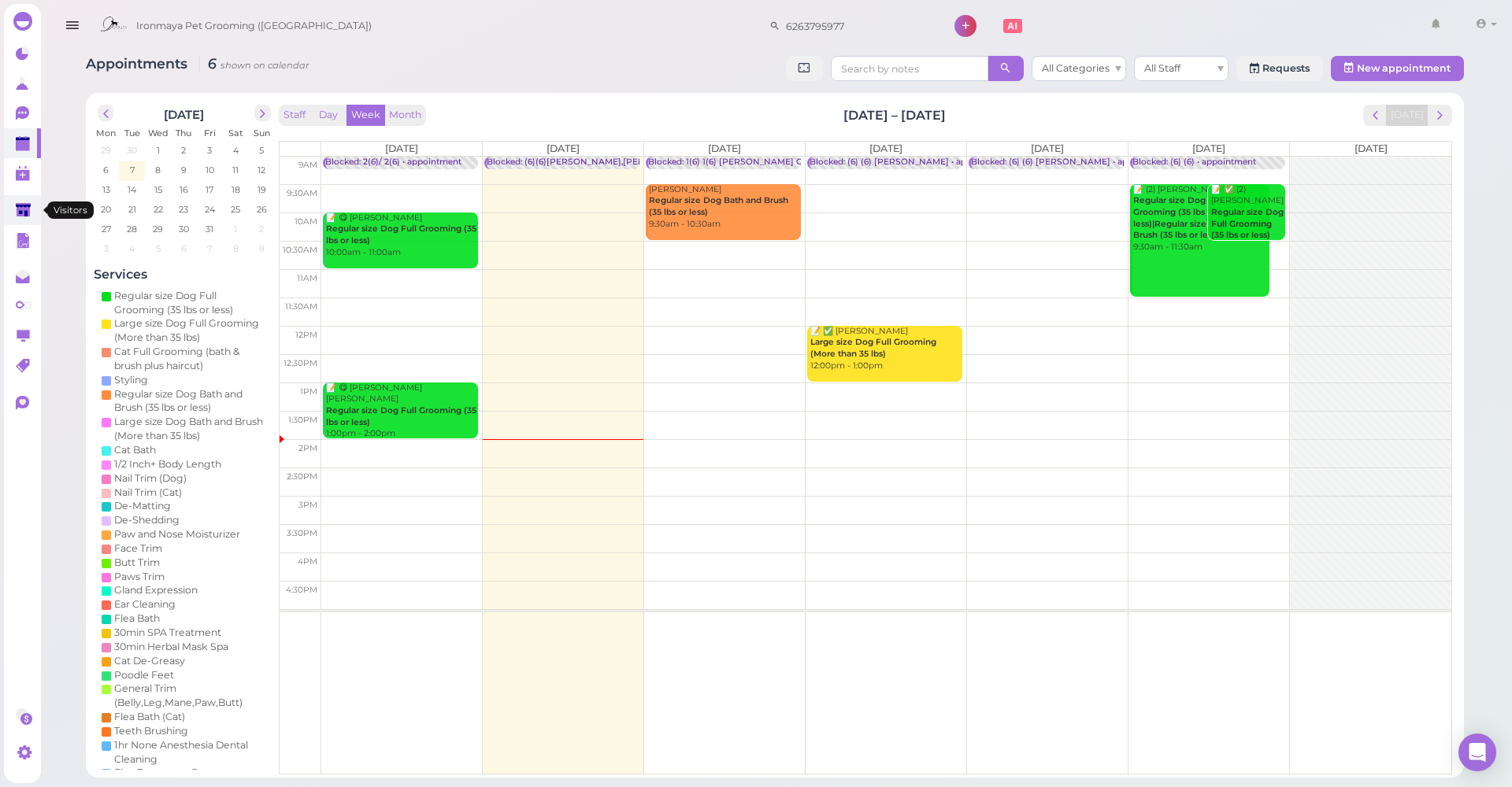
click at [23, 198] on link at bounding box center [23, 209] width 37 height 30
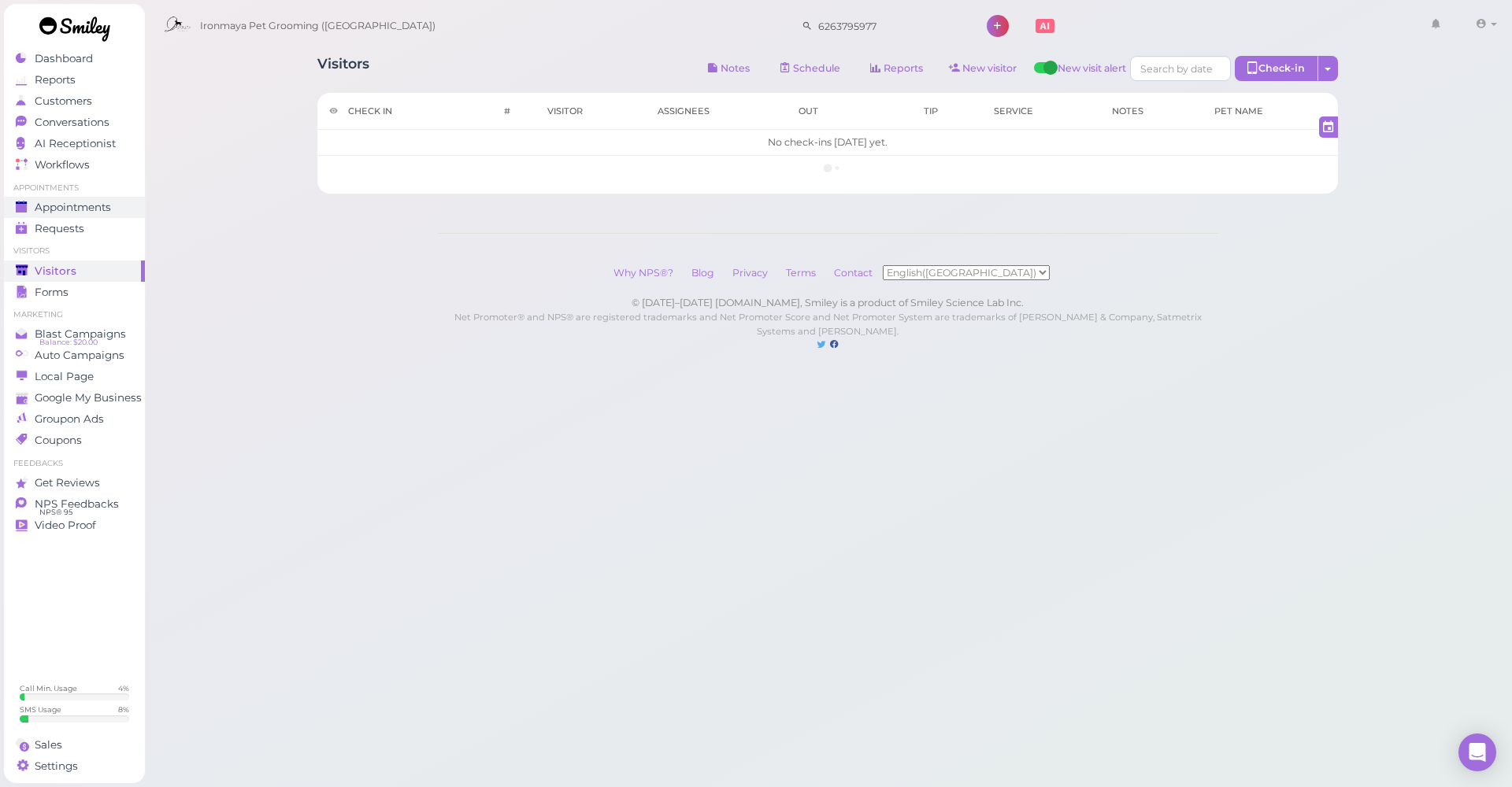
click at [36, 204] on span "Appointments" at bounding box center [73, 208] width 76 height 14
